Goal: Transaction & Acquisition: Obtain resource

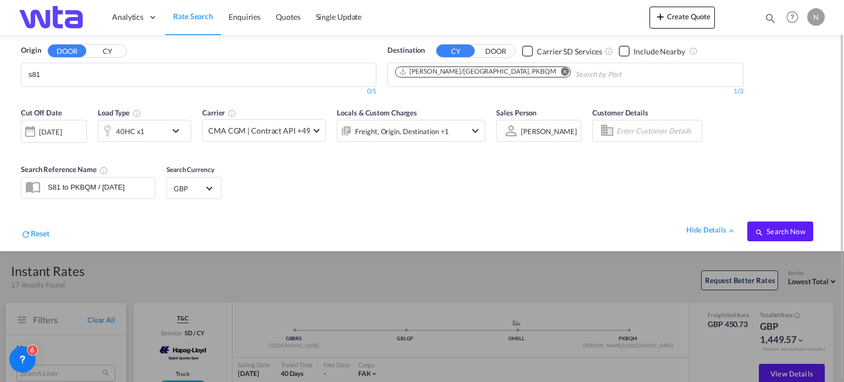
click at [184, 17] on span "Rate Search" at bounding box center [193, 16] width 40 height 9
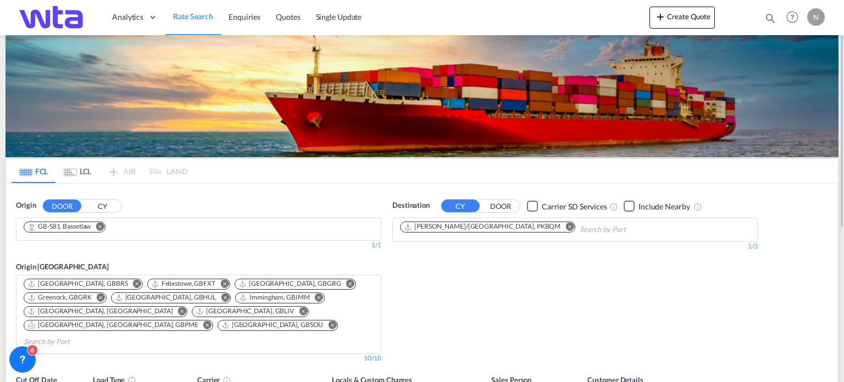
click at [104, 224] on md-icon "Remove" at bounding box center [100, 227] width 8 height 8
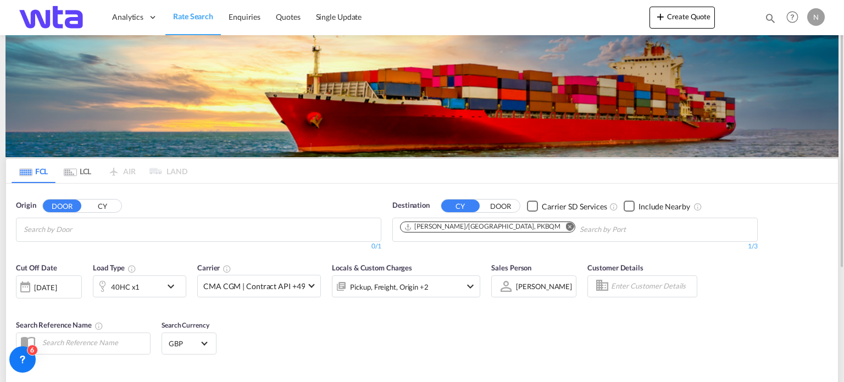
click at [81, 226] on input "Chips input." at bounding box center [76, 230] width 104 height 18
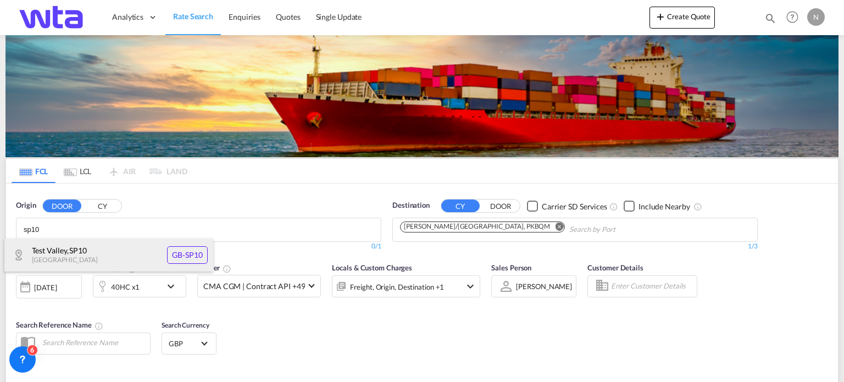
type input "sp10"
click at [75, 249] on div "Test Valley , SP10 [GEOGRAPHIC_DATA] [GEOGRAPHIC_DATA]-SP10" at bounding box center [108, 254] width 209 height 33
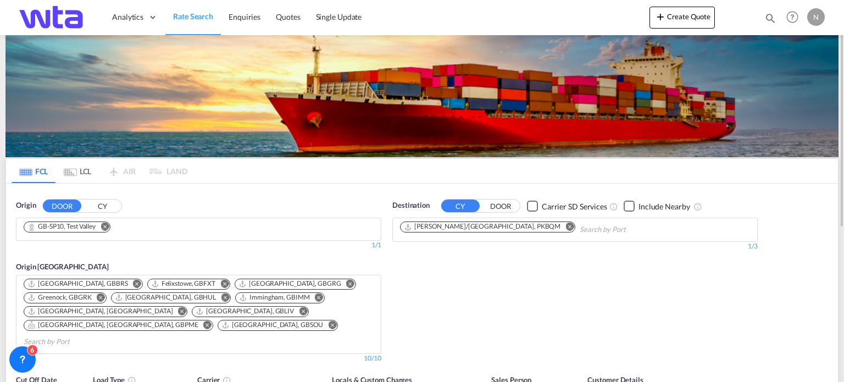
click at [565, 228] on md-icon "Remove" at bounding box center [569, 227] width 8 height 8
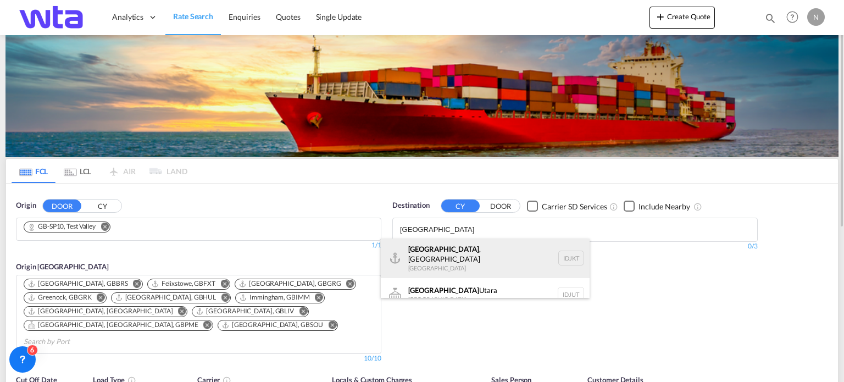
type input "jakarta"
click at [443, 255] on div "Jakarta , Java Indonesia IDJKT" at bounding box center [485, 258] width 209 height 40
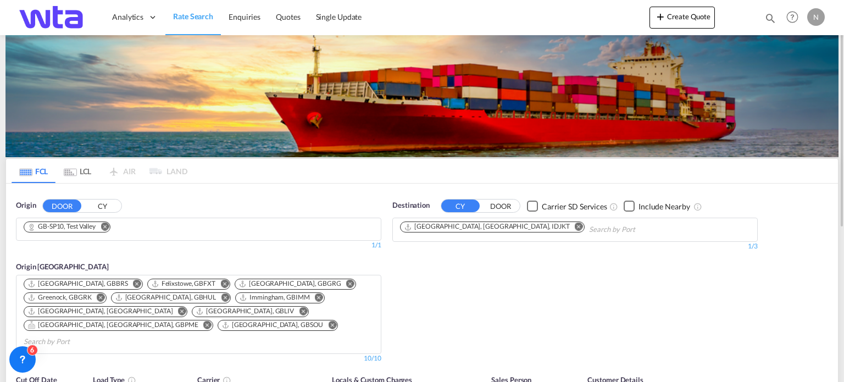
scroll to position [165, 0]
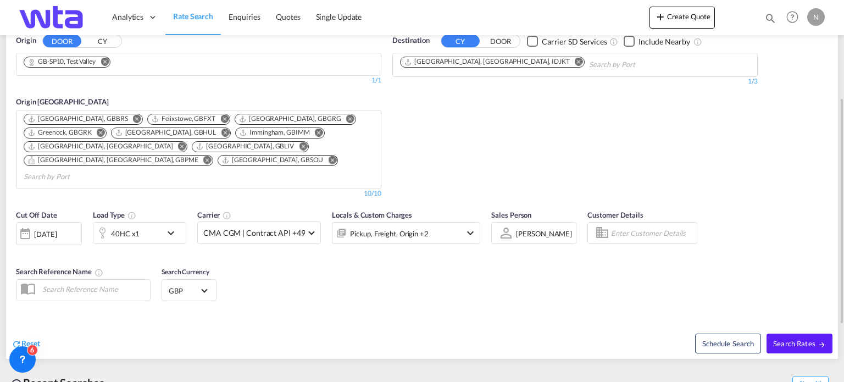
click at [170, 226] on md-icon "icon-chevron-down" at bounding box center [173, 232] width 19 height 13
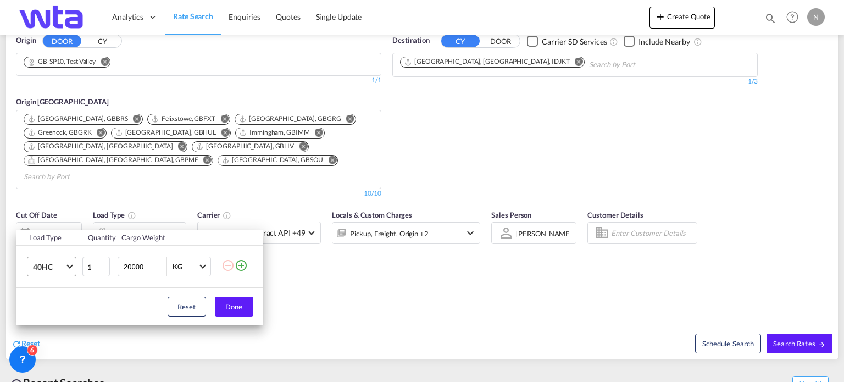
click at [70, 268] on span "Choose: \a40HC" at bounding box center [69, 266] width 6 height 6
click at [53, 215] on md-option "20GP" at bounding box center [61, 214] width 75 height 26
click at [227, 308] on button "Done" at bounding box center [234, 307] width 38 height 20
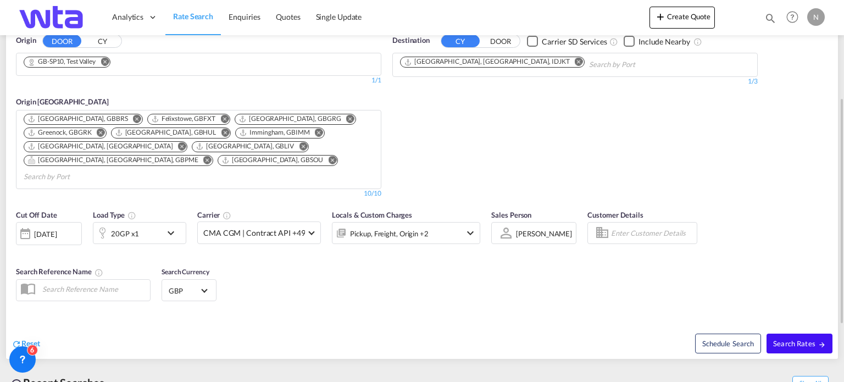
click at [793, 334] on button "Search Rates" at bounding box center [800, 344] width 66 height 20
type input "SP10 to IDJKT / 1 Oct 2025"
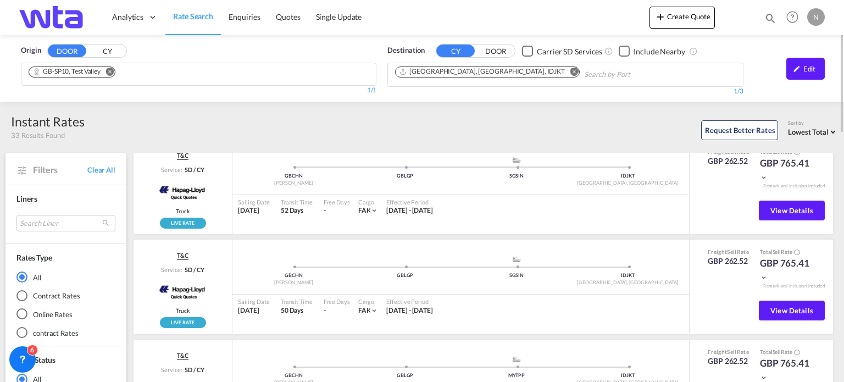
click at [113, 69] on md-icon "Remove" at bounding box center [109, 72] width 8 height 8
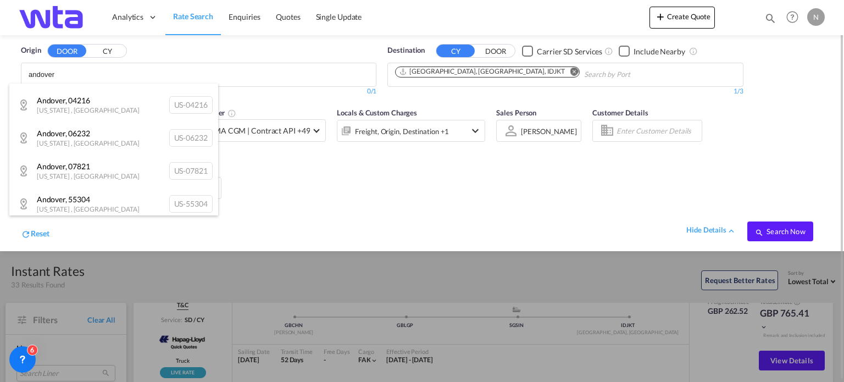
scroll to position [501, 0]
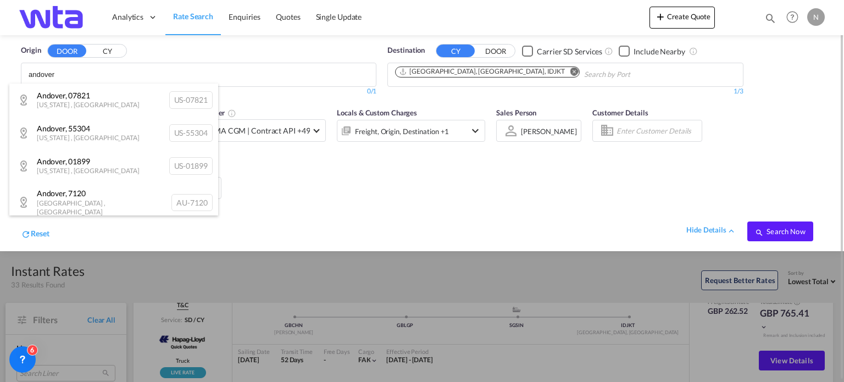
type input "andover"
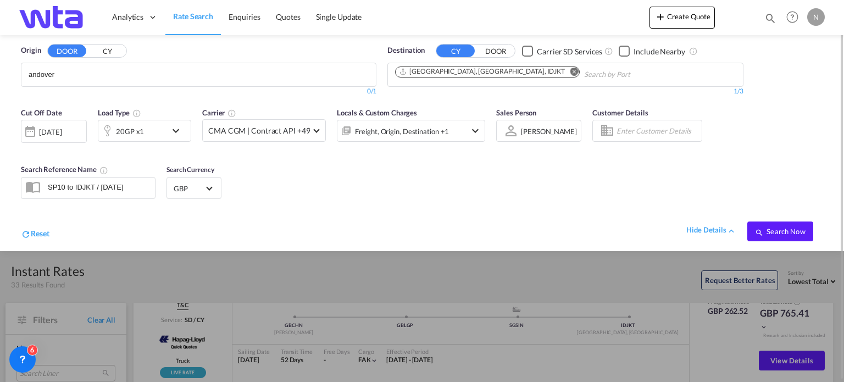
click at [723, 217] on div "hide details" at bounding box center [716, 225] width 61 height 19
click at [717, 225] on div "hide details" at bounding box center [711, 230] width 50 height 11
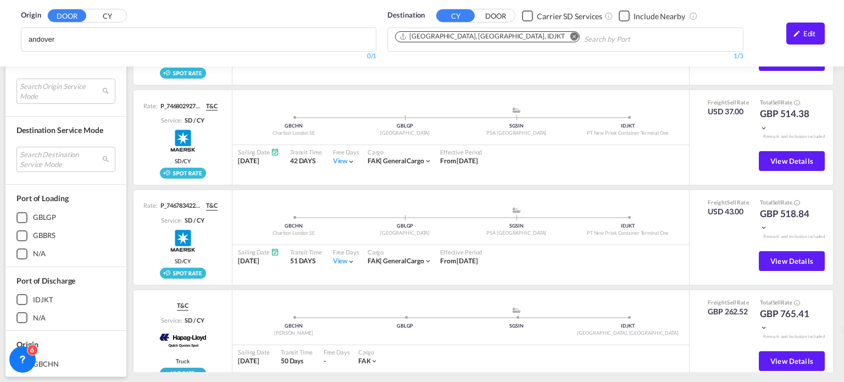
scroll to position [55, 0]
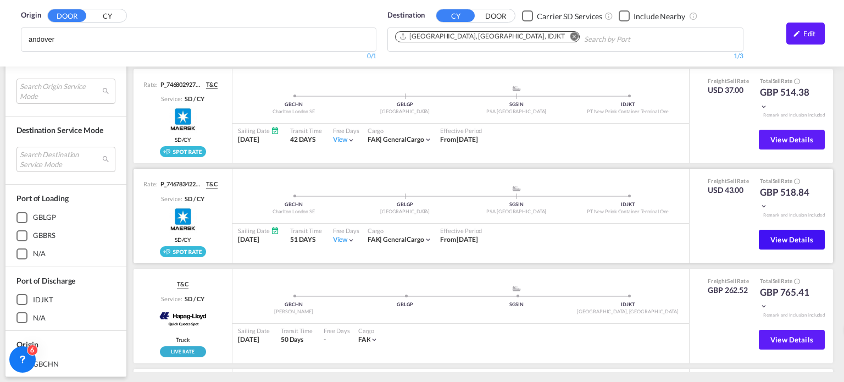
click at [774, 241] on button "View Details" at bounding box center [792, 240] width 66 height 20
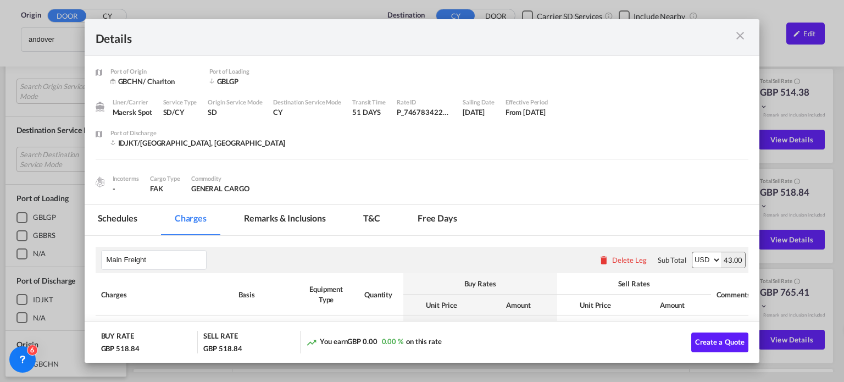
click at [737, 35] on md-icon "icon-close m-3 fg-AAA8AD cursor" at bounding box center [740, 35] width 13 height 13
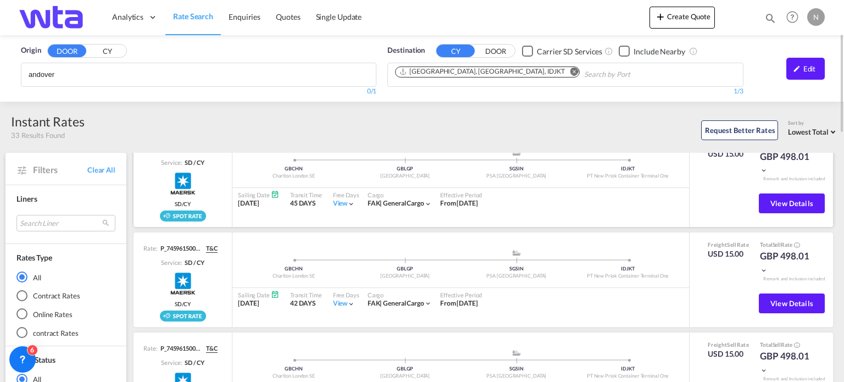
scroll to position [0, 0]
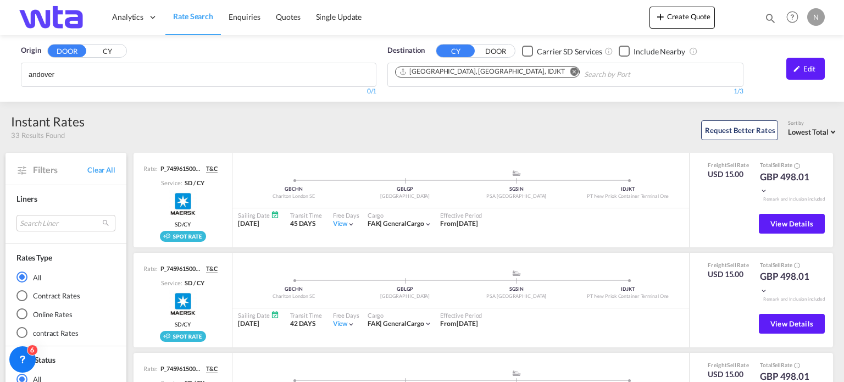
click at [86, 74] on body "Analytics Reports Dashboard Rate Search Enquiries Quotes" at bounding box center [422, 191] width 844 height 382
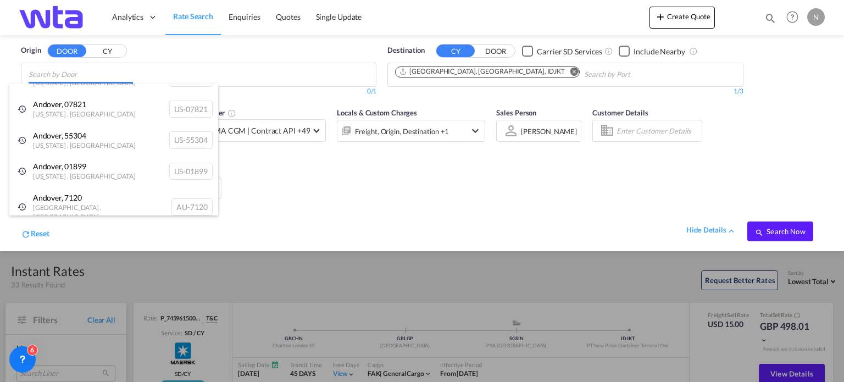
scroll to position [1, 0]
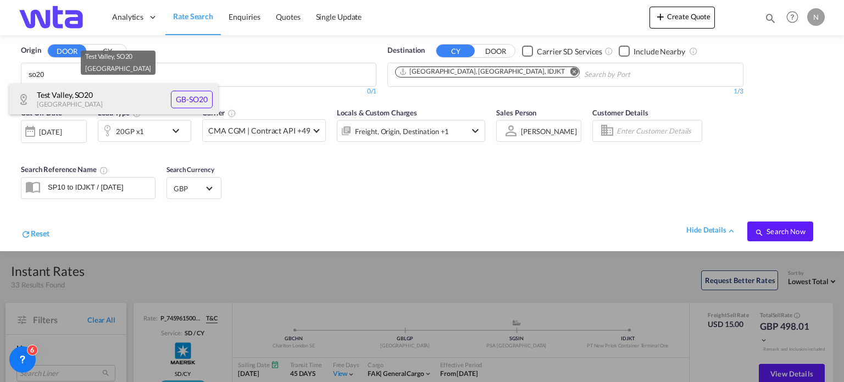
type input "so20"
click at [173, 102] on div "Test Valley , SO20 United Kingdom GB-SO20" at bounding box center [113, 99] width 209 height 33
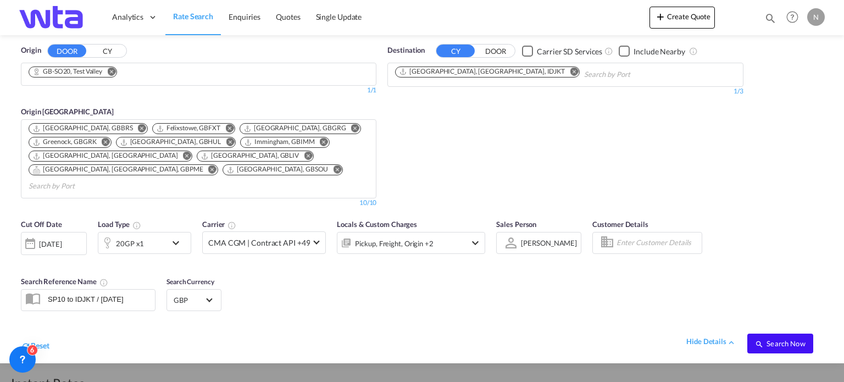
click at [789, 339] on span "Search Now" at bounding box center [780, 343] width 50 height 9
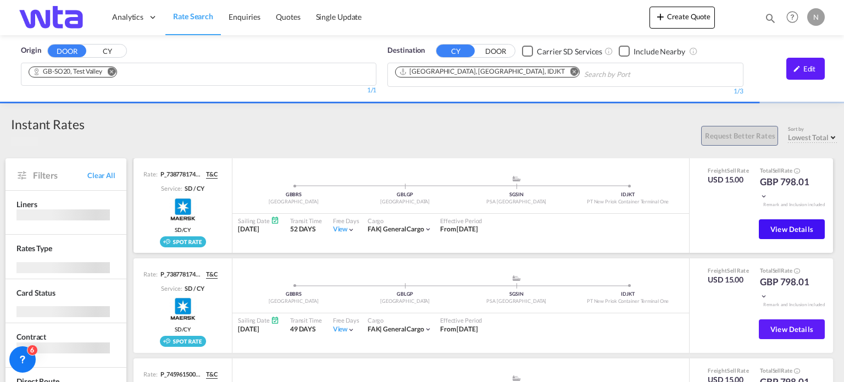
click at [770, 225] on span "View Details" at bounding box center [791, 229] width 43 height 9
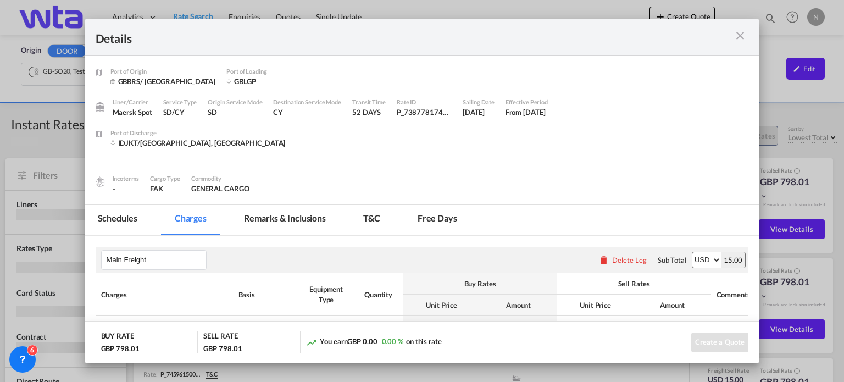
click at [746, 36] on md-icon "icon-close m-3 fg-AAA8AD cursor" at bounding box center [740, 35] width 13 height 13
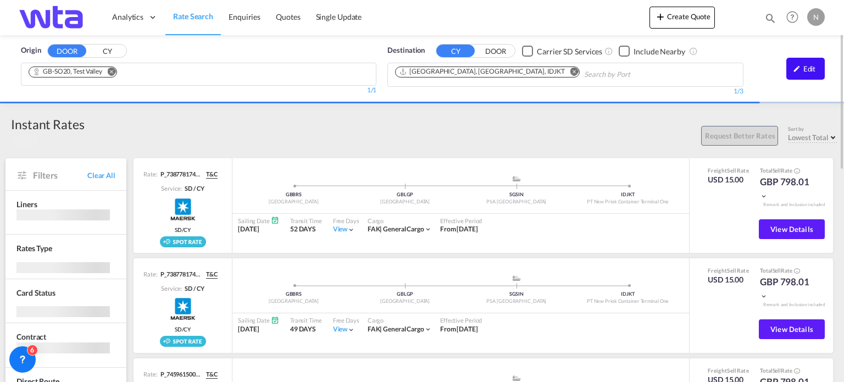
click at [803, 70] on div "Edit" at bounding box center [805, 69] width 38 height 22
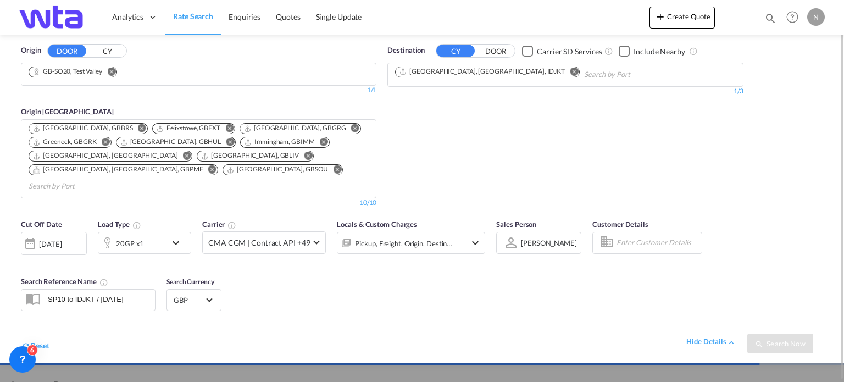
click at [525, 48] on div "Checkbox No Ink" at bounding box center [527, 51] width 11 height 11
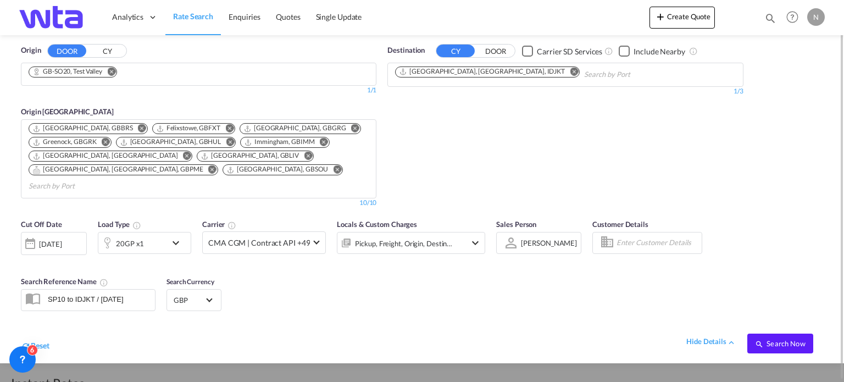
click at [113, 72] on md-icon "Remove" at bounding box center [111, 72] width 8 height 8
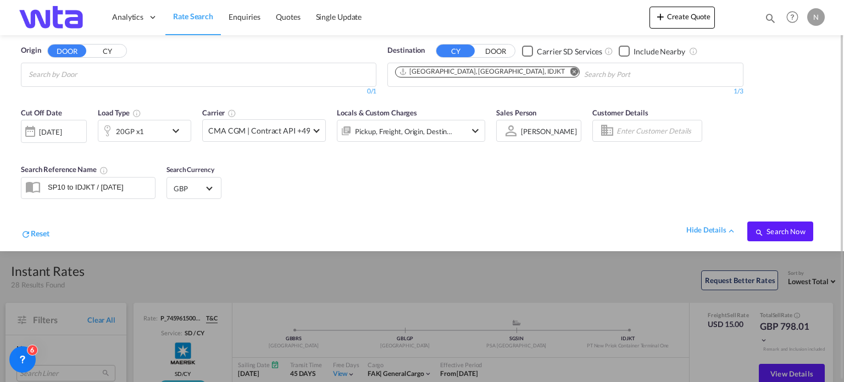
click at [70, 78] on input "Chips input." at bounding box center [81, 75] width 104 height 18
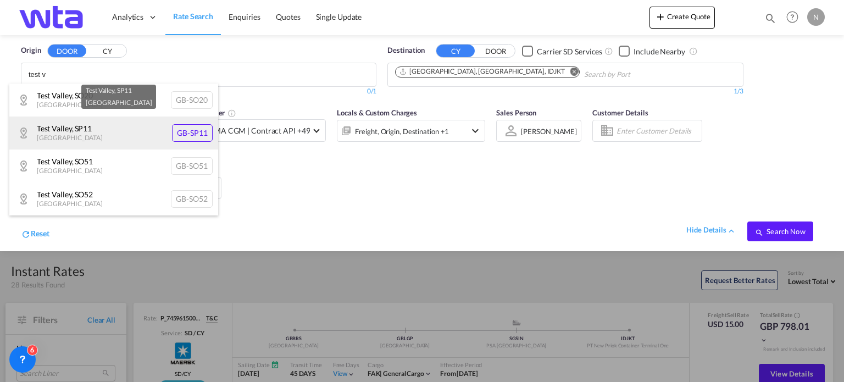
type input "test v"
click at [110, 126] on div "Test Valley , SP11 United Kingdom GB-SP11" at bounding box center [113, 132] width 209 height 33
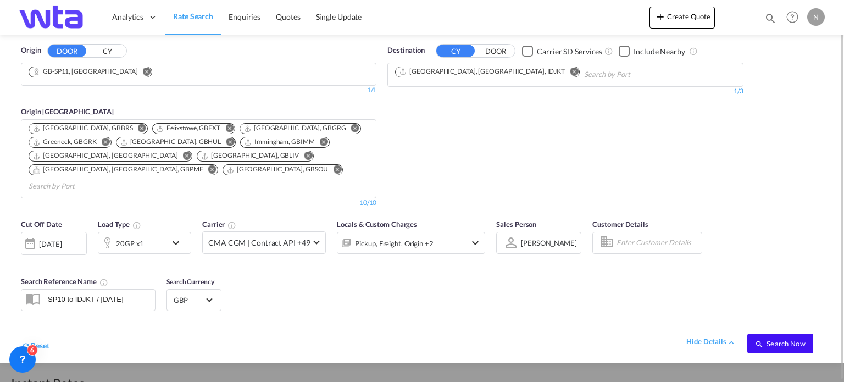
click at [765, 339] on span "Search Now" at bounding box center [780, 343] width 50 height 9
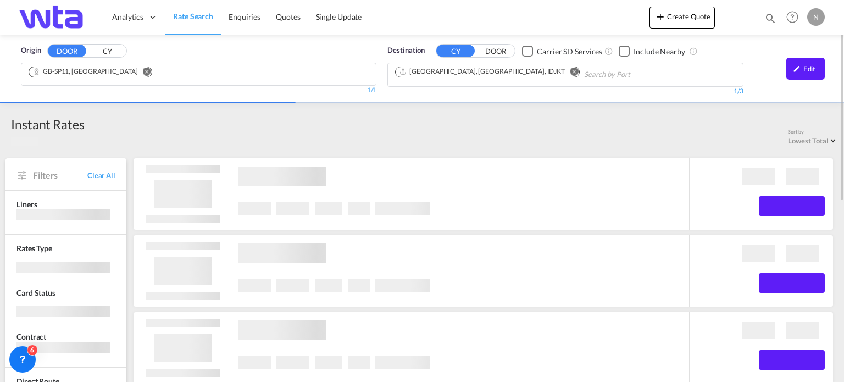
drag, startPoint x: 407, startPoint y: 296, endPoint x: 349, endPoint y: 147, distance: 160.2
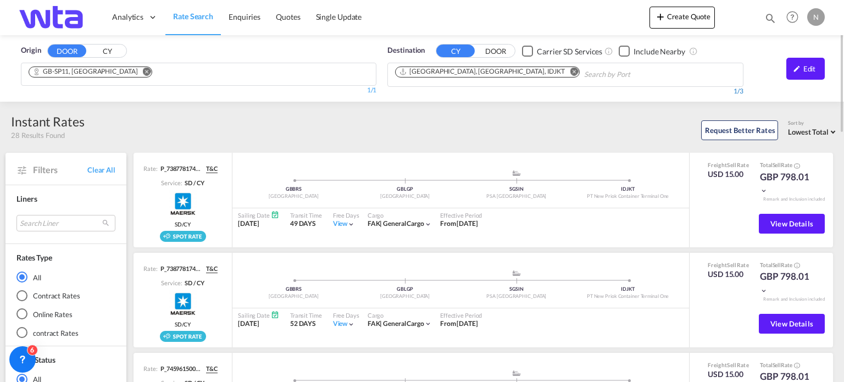
click at [802, 65] on div "Edit" at bounding box center [805, 69] width 38 height 22
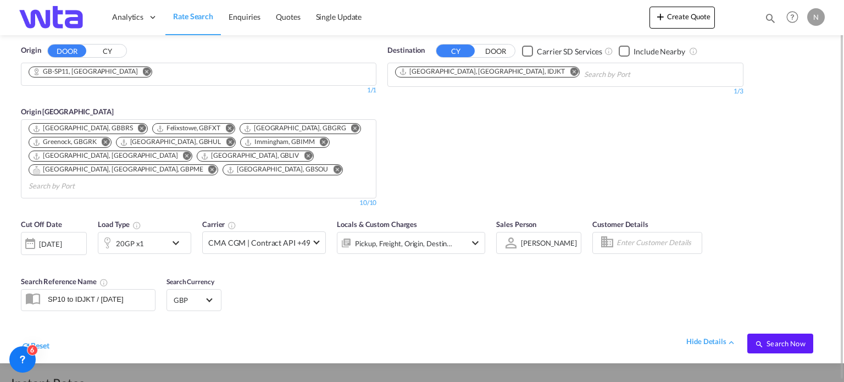
click at [105, 52] on button "CY" at bounding box center [107, 51] width 38 height 13
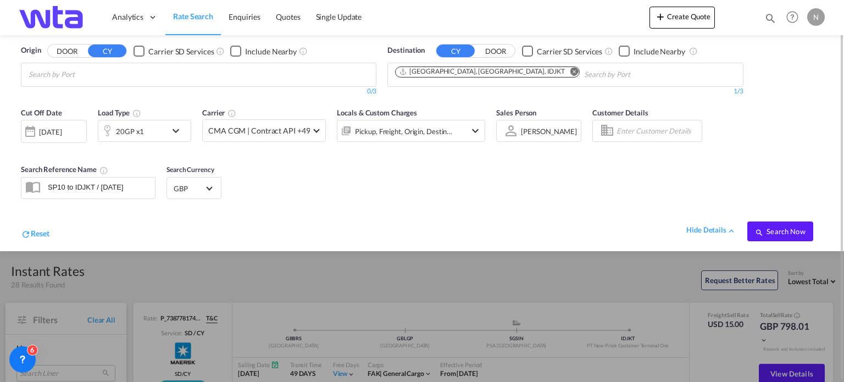
click at [66, 52] on button "DOOR" at bounding box center [67, 51] width 38 height 13
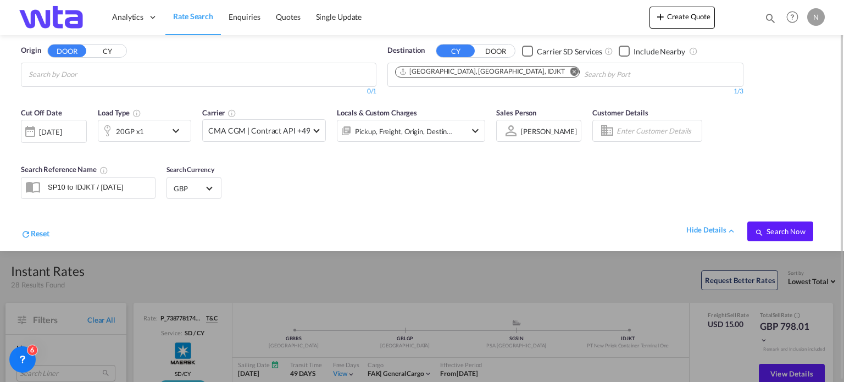
click at [56, 74] on input "Search by Door" at bounding box center [81, 75] width 104 height 18
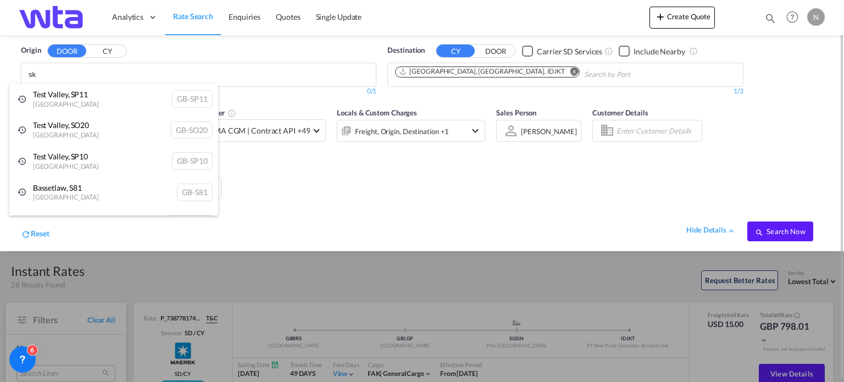
type input "sk"
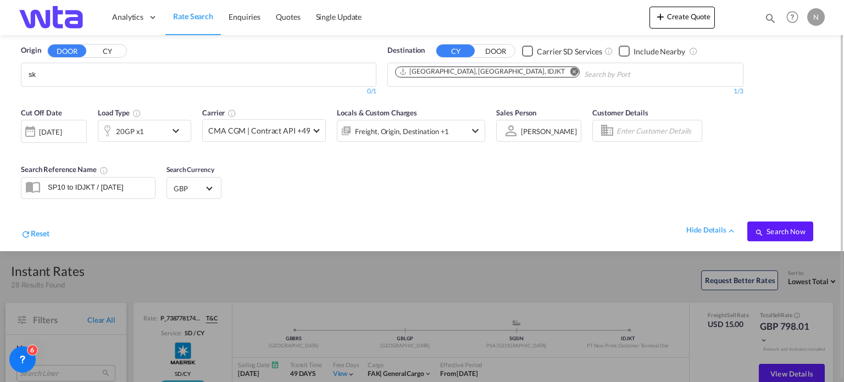
click at [56, 74] on body "Analytics Reports Dashboard Rate Search Enquiries Quotes" at bounding box center [422, 191] width 844 height 382
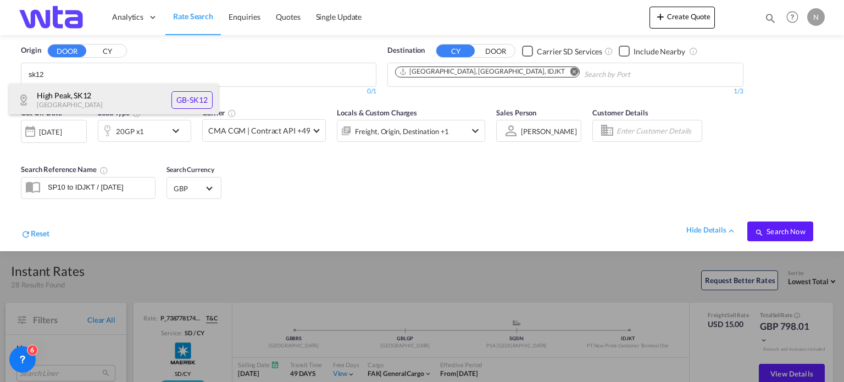
type input "sk12"
click at [194, 101] on div "High Peak , SK12 United Kingdom GB-SK12" at bounding box center [113, 100] width 209 height 33
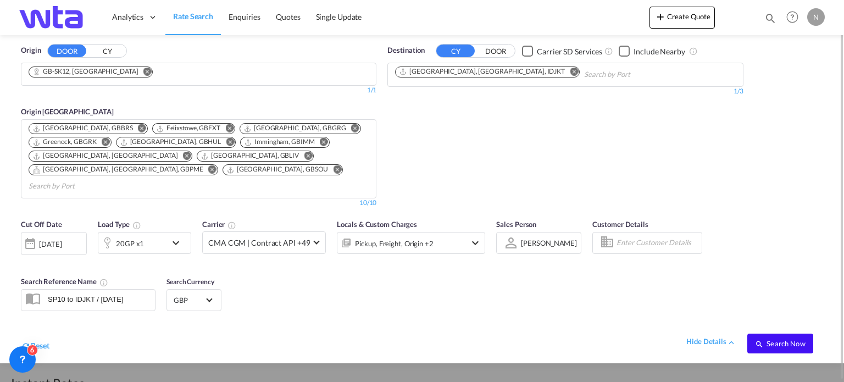
click at [783, 339] on span "Search Now" at bounding box center [780, 343] width 50 height 9
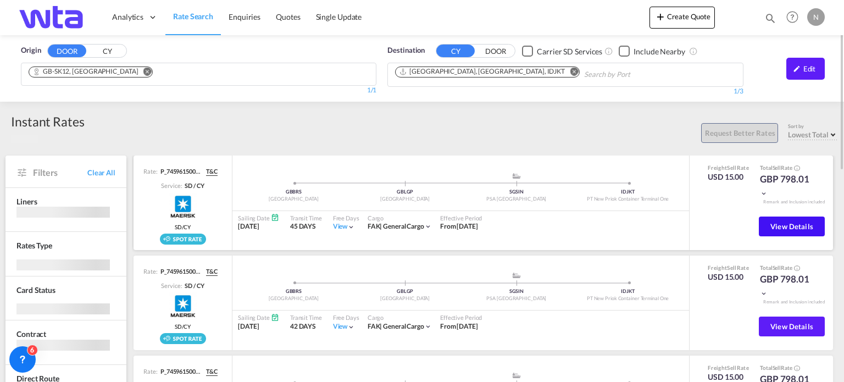
click at [759, 219] on button "View Details" at bounding box center [792, 226] width 66 height 20
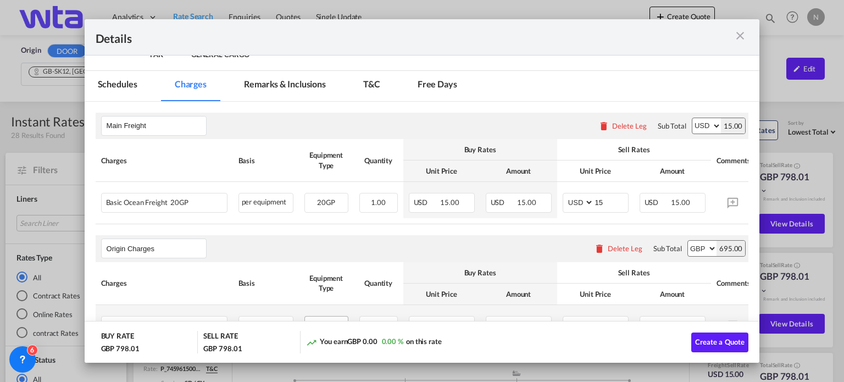
scroll to position [97, 0]
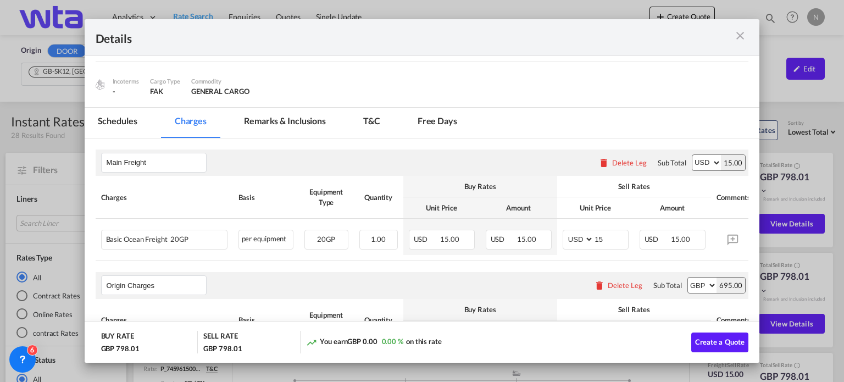
click at [736, 38] on md-icon "icon-close m-3 fg-AAA8AD cursor" at bounding box center [740, 35] width 13 height 13
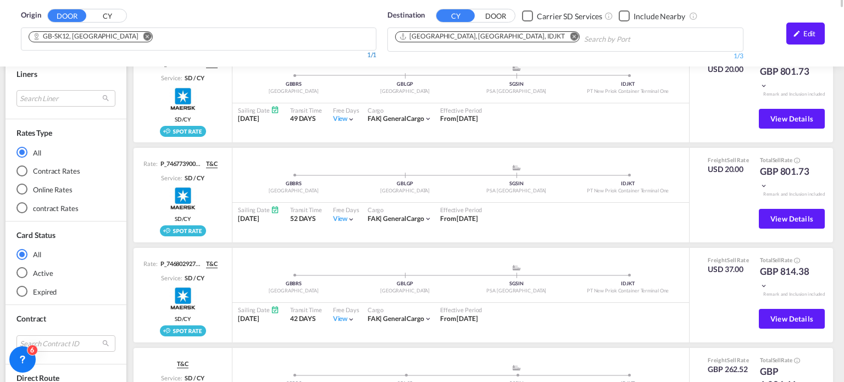
scroll to position [110, 0]
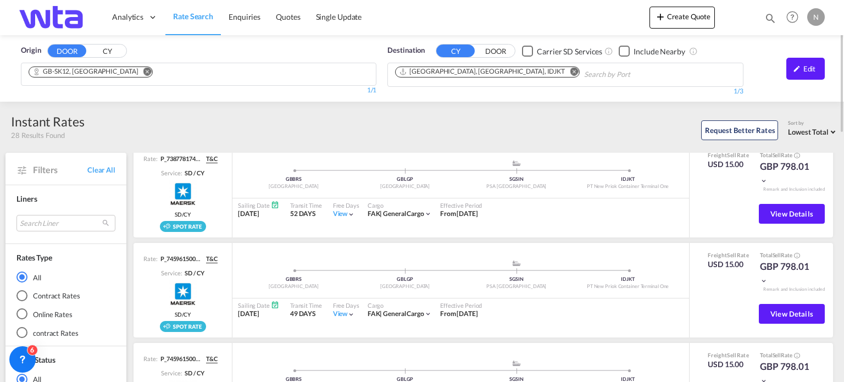
click at [143, 73] on md-icon "Remove" at bounding box center [147, 72] width 8 height 8
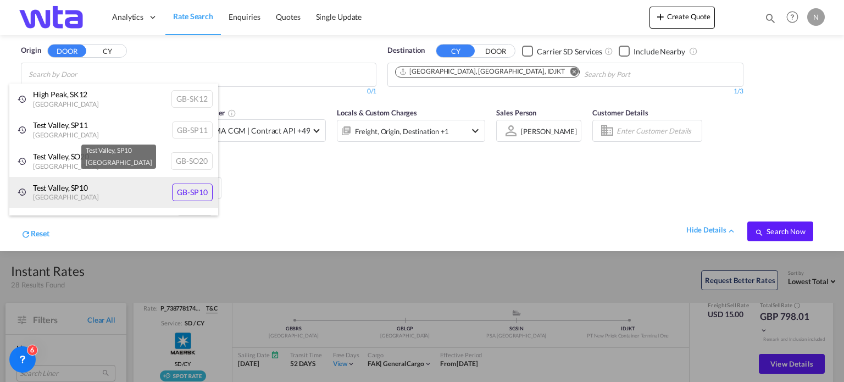
click at [185, 191] on div "Test Valley , SP10 [GEOGRAPHIC_DATA] [GEOGRAPHIC_DATA]-SP10" at bounding box center [113, 192] width 209 height 31
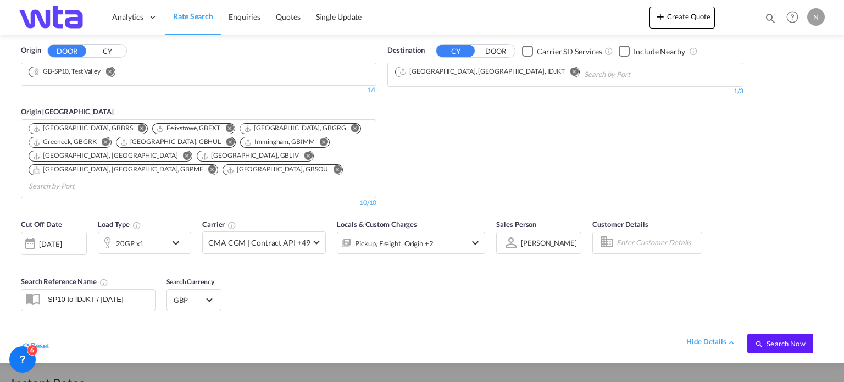
drag, startPoint x: 225, startPoint y: 98, endPoint x: 247, endPoint y: 105, distance: 22.4
click at [225, 98] on div "Origin CY Bristol, GBBRS Felixstowe, GBFXT Grangemouth, GBGRG Greenock, GBGRK H…" at bounding box center [199, 151] width 356 height 113
click at [236, 292] on div "Cut Off Date 01 Oct 2025 01/10/2025 Load Type 20GP x1 Carrier CMA CGM | Contrac…" at bounding box center [422, 287] width 822 height 149
click at [212, 292] on md-select-value "GBP" at bounding box center [194, 299] width 43 height 15
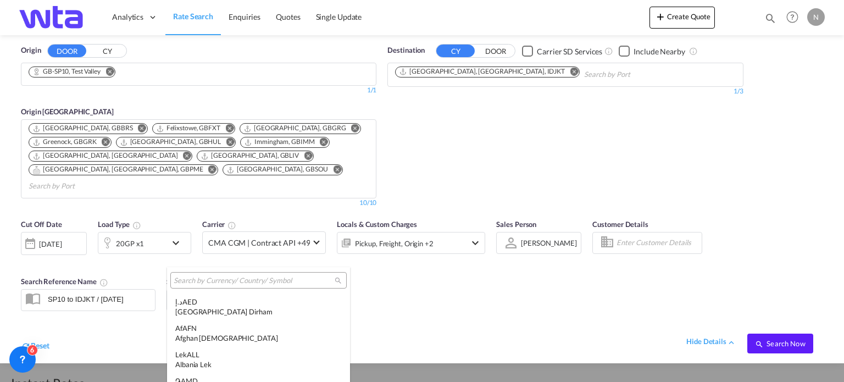
scroll to position [1209, 0]
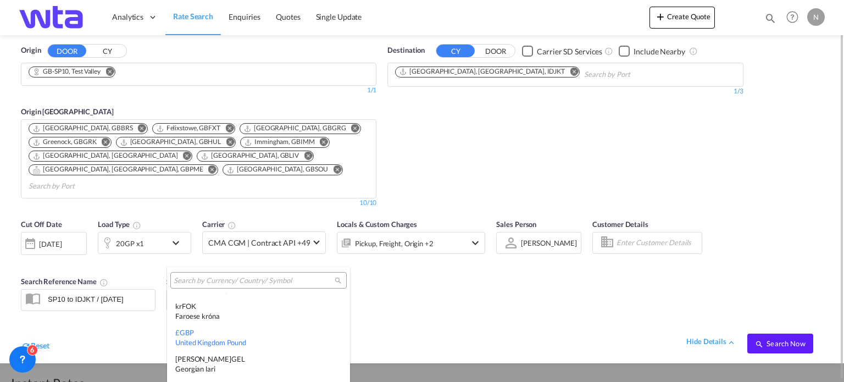
click at [212, 333] on div "£ GBP United Kingdom Pound" at bounding box center [258, 337] width 166 height 20
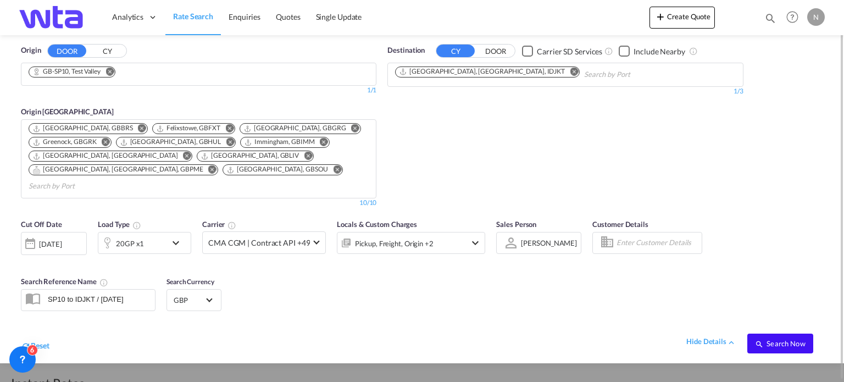
click at [773, 339] on span "Search Now" at bounding box center [780, 343] width 50 height 9
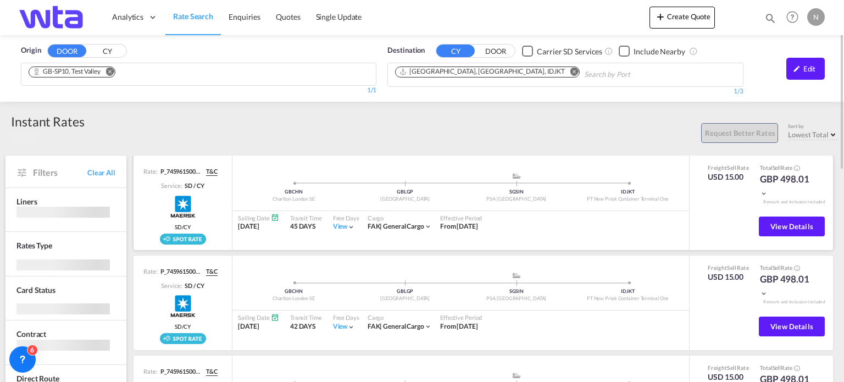
click at [250, 206] on div "GBCHN Charlton London SE .a{fill:#aaa8ad;} .a{fill:#aaa8ad;} GBLGP London Gatew…" at bounding box center [460, 190] width 457 height 36
click at [213, 118] on div "Instant Rates 29 Results Found Request Better Rates Sort by Lowest Total Lowest…" at bounding box center [421, 128] width 833 height 30
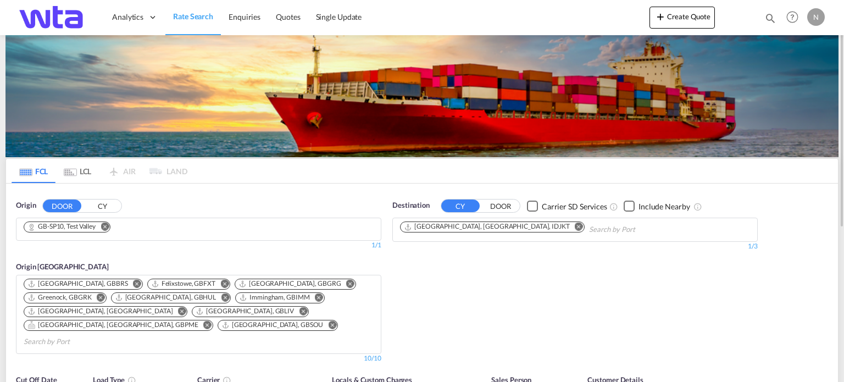
click at [106, 226] on md-icon "Remove" at bounding box center [105, 227] width 8 height 8
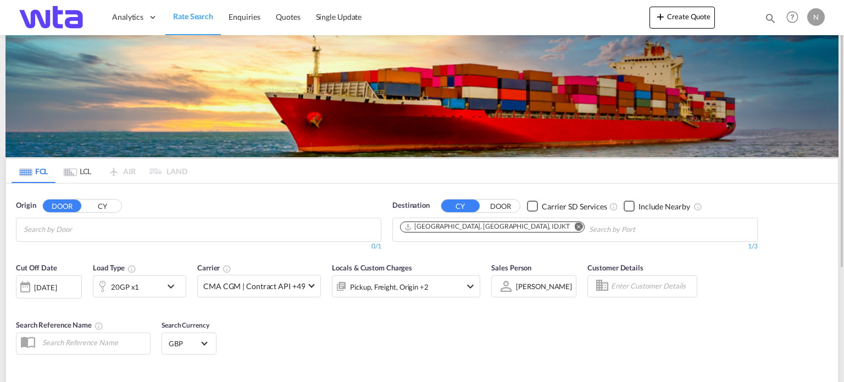
click at [84, 232] on input "Chips input." at bounding box center [76, 230] width 104 height 18
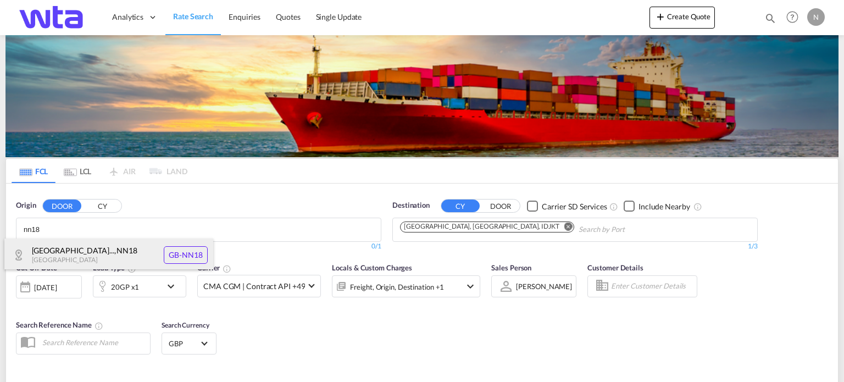
type input "nn18"
click at [162, 252] on div "[GEOGRAPHIC_DATA]... , NN18 [GEOGRAPHIC_DATA] [GEOGRAPHIC_DATA]-NN18" at bounding box center [108, 254] width 209 height 33
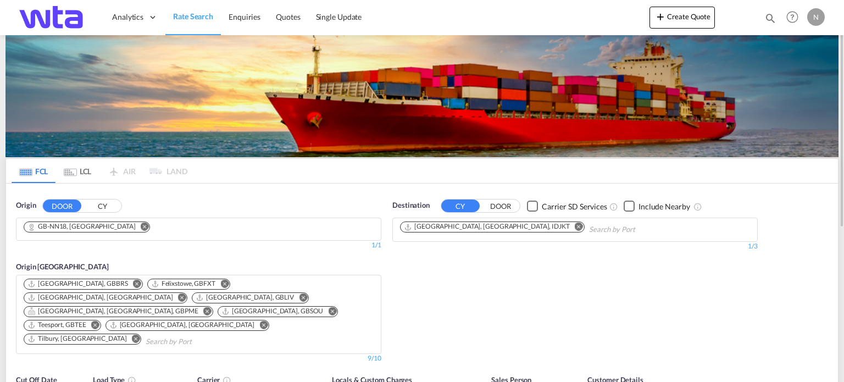
click at [575, 225] on md-icon "Remove" at bounding box center [579, 227] width 8 height 8
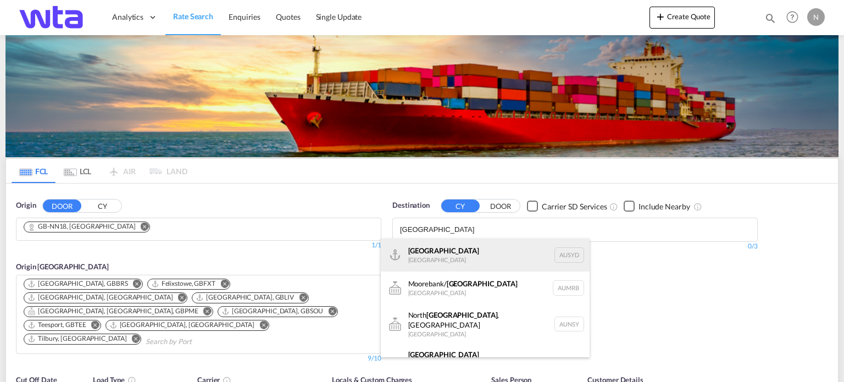
type input "[GEOGRAPHIC_DATA]"
click at [459, 240] on div "[GEOGRAPHIC_DATA] [GEOGRAPHIC_DATA] AUSYD" at bounding box center [485, 254] width 209 height 33
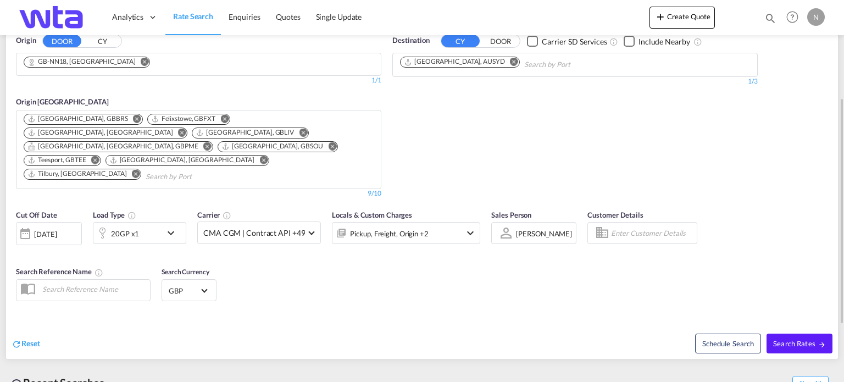
scroll to position [259, 0]
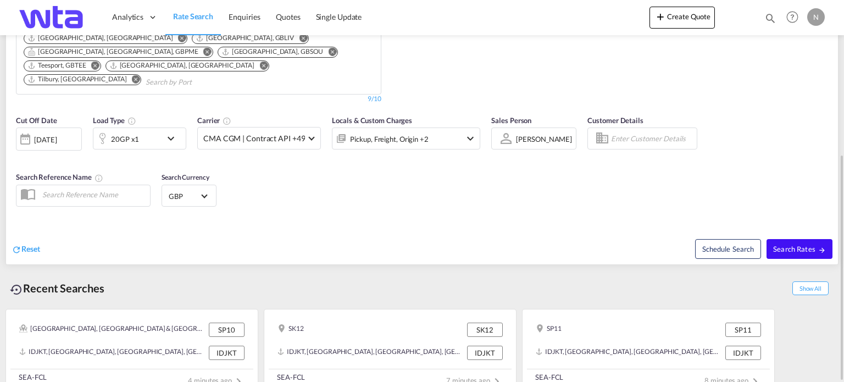
click at [791, 239] on button "Search Rates" at bounding box center [800, 249] width 66 height 20
type input "NN18 to AUSYD / [DATE]"
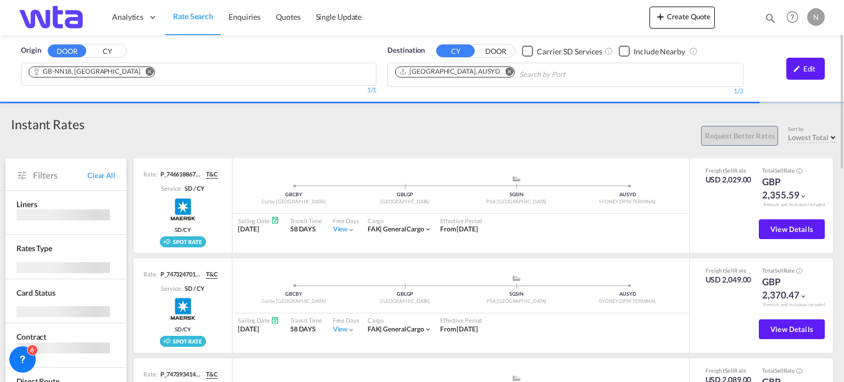
click at [154, 70] on md-icon "Remove" at bounding box center [150, 72] width 8 height 8
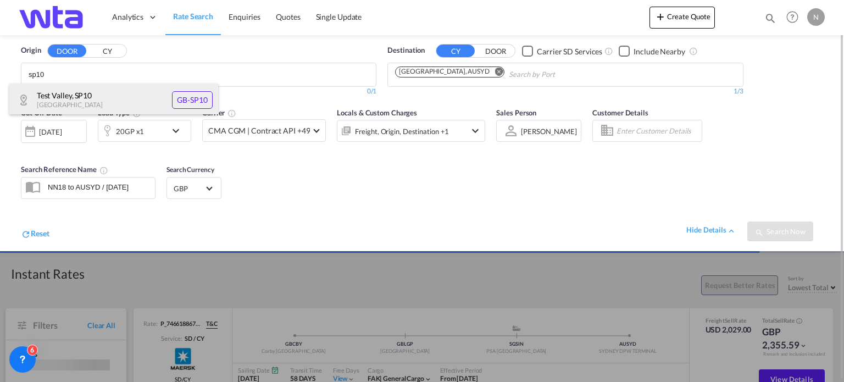
type input "sp10"
click at [201, 103] on div "Test Valley , SP10 [GEOGRAPHIC_DATA] [GEOGRAPHIC_DATA]-SP10" at bounding box center [113, 100] width 209 height 33
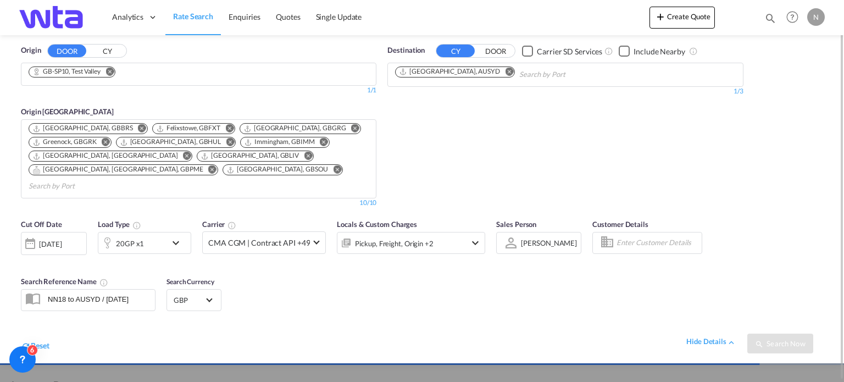
click at [464, 108] on div "Destination CY DOOR Carrier SD Services Include Nearby [GEOGRAPHIC_DATA], AUSYD…" at bounding box center [565, 127] width 366 height 174
click at [185, 78] on md-chips "GB-SP10, Test Valley" at bounding box center [198, 74] width 354 height 22
drag, startPoint x: 495, startPoint y: 356, endPoint x: 548, endPoint y: 308, distance: 71.2
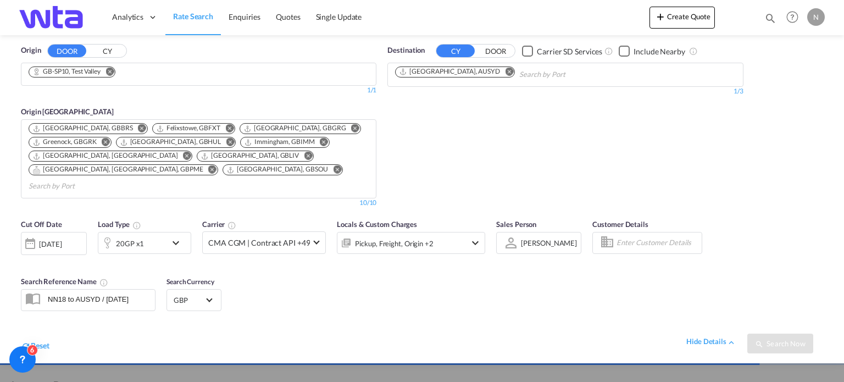
click at [508, 336] on div "Origin DOOR CY GB-SP10, [GEOGRAPHIC_DATA] 1/3 1/ 1/1 Origin [GEOGRAPHIC_DATA] […" at bounding box center [422, 199] width 844 height 328
click at [706, 336] on div "hide details" at bounding box center [711, 341] width 50 height 11
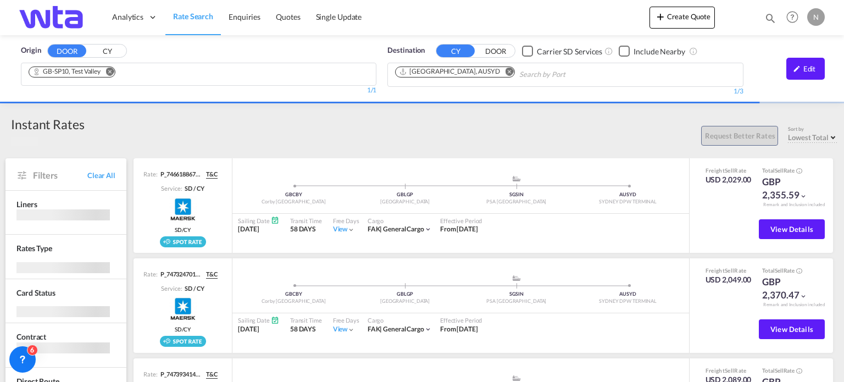
click at [653, 85] on div "Origin DOOR CY GB-SP10, [GEOGRAPHIC_DATA] 1/3 1/ 1/1 Destination CY DOOR Carrie…" at bounding box center [422, 68] width 844 height 66
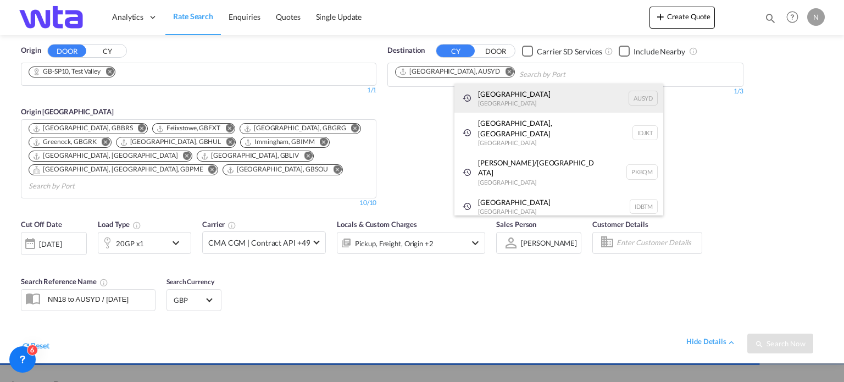
click at [518, 104] on div "[GEOGRAPHIC_DATA] [GEOGRAPHIC_DATA] AUSYD" at bounding box center [558, 99] width 209 height 30
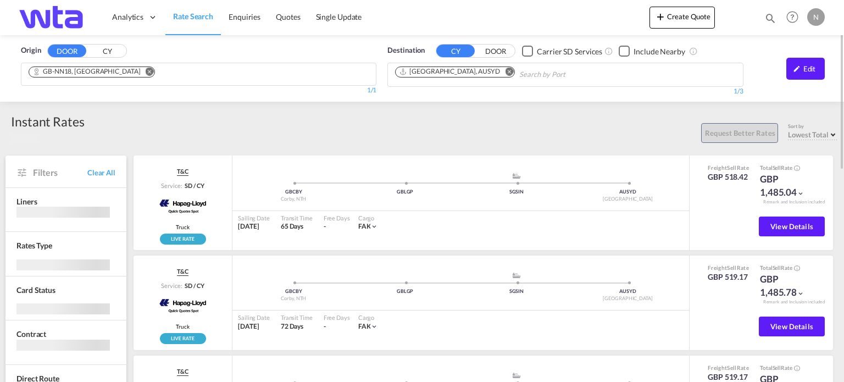
click at [154, 73] on md-icon "Remove" at bounding box center [150, 72] width 8 height 8
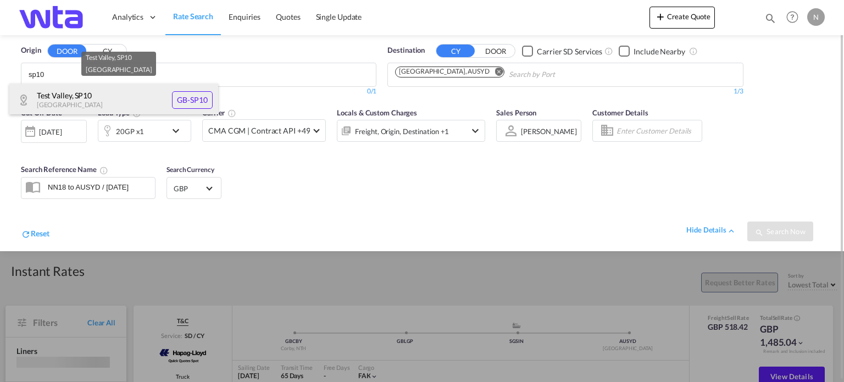
type input "sp10"
click at [112, 92] on div "Test Valley , SP10 [GEOGRAPHIC_DATA] [GEOGRAPHIC_DATA]-SP10" at bounding box center [113, 100] width 209 height 33
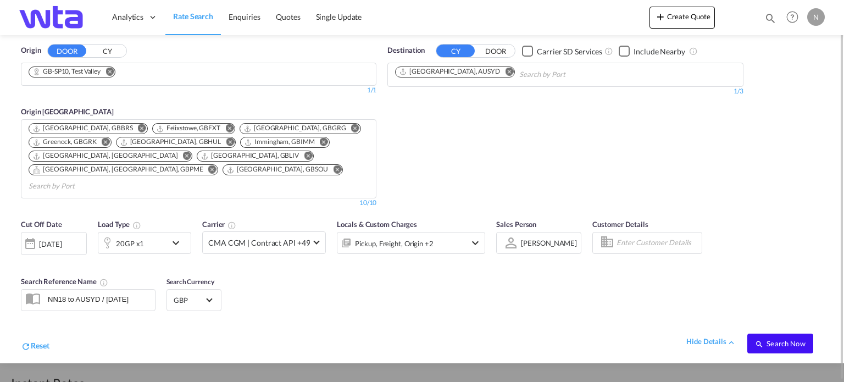
click at [786, 334] on button "Search Now" at bounding box center [780, 344] width 66 height 20
